Goal: Task Accomplishment & Management: Use online tool/utility

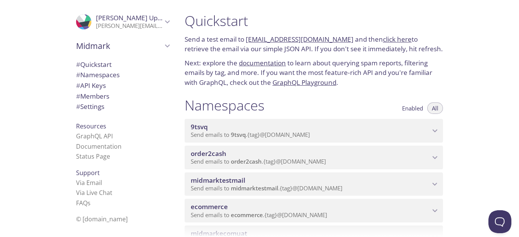
scroll to position [38, 0]
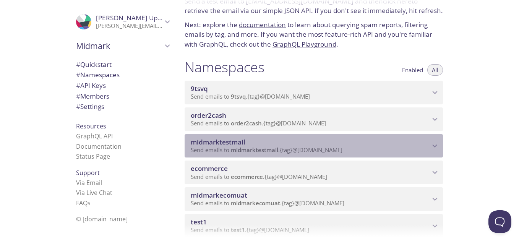
click at [435, 145] on icon "midmarktestmail namespace" at bounding box center [435, 146] width 10 height 10
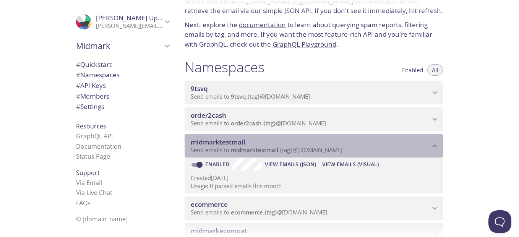
click at [435, 145] on icon "midmarktestmail namespace" at bounding box center [435, 146] width 10 height 10
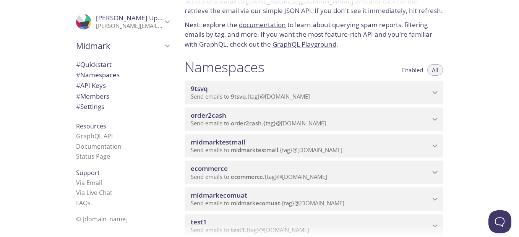
click at [433, 145] on icon "midmarktestmail namespace" at bounding box center [435, 146] width 5 height 3
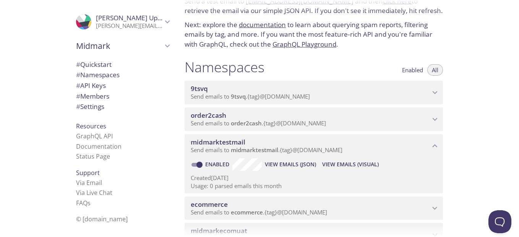
scroll to position [76, 0]
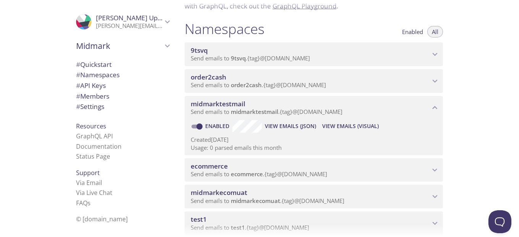
click at [339, 125] on span "View Emails (Visual)" at bounding box center [350, 126] width 57 height 9
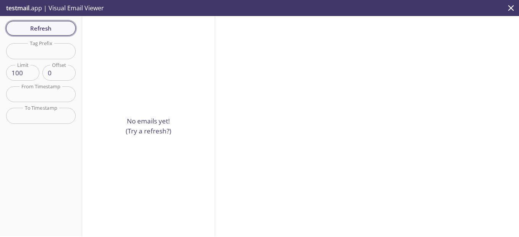
click at [39, 26] on span "Refresh" at bounding box center [40, 28] width 57 height 10
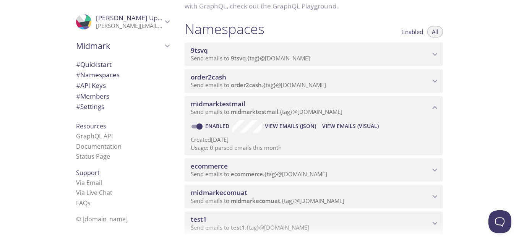
click at [428, 169] on span "ecommerce" at bounding box center [310, 166] width 239 height 8
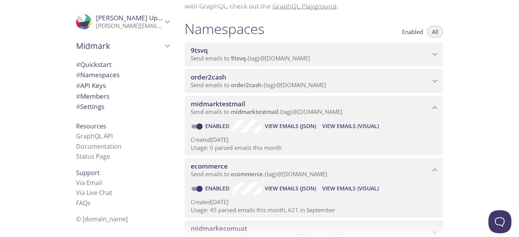
scroll to position [115, 0]
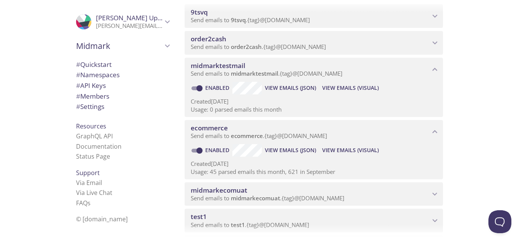
click at [348, 150] on span "View Emails (Visual)" at bounding box center [350, 150] width 57 height 9
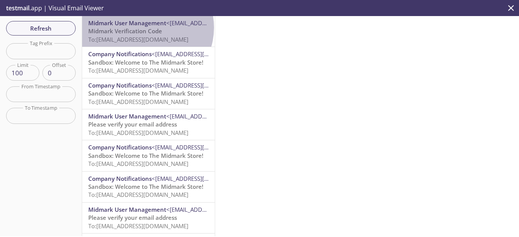
click at [146, 28] on span "Midmark Verification Code" at bounding box center [125, 31] width 74 height 8
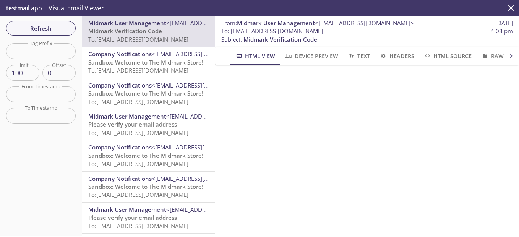
scroll to position [38, 0]
